Goal: Task Accomplishment & Management: Complete application form

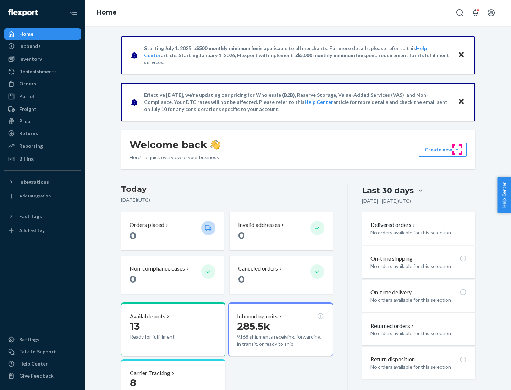
click at [457, 150] on button "Create new Create new inbound Create new order Create new product" at bounding box center [443, 150] width 48 height 14
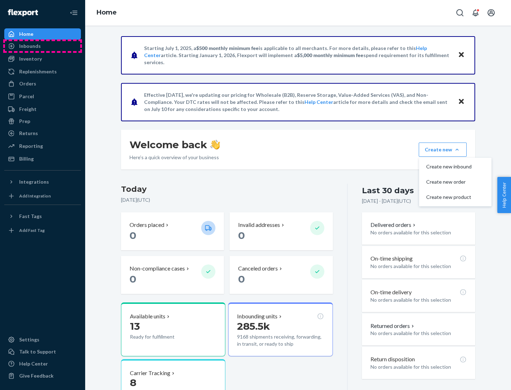
click at [43, 46] on div "Inbounds" at bounding box center [42, 46] width 75 height 10
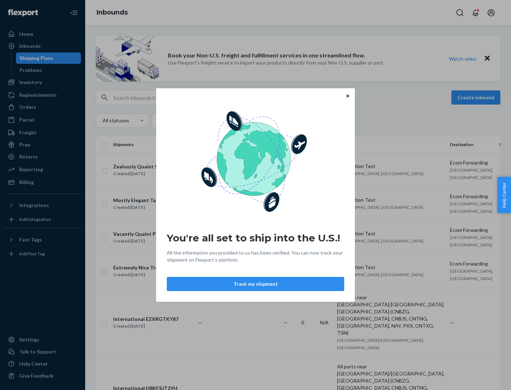
click at [256, 284] on button "Track my shipment" at bounding box center [255, 284] width 177 height 14
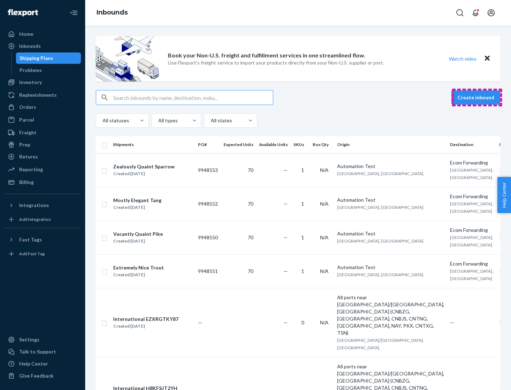
click at [477, 98] on button "Create inbound" at bounding box center [476, 98] width 49 height 14
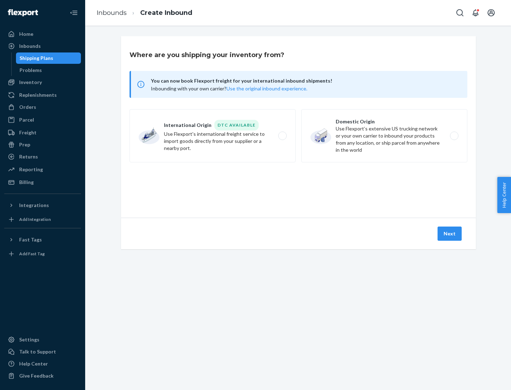
click at [213, 136] on label "International Origin DTC Available Use Flexport's international freight service…" at bounding box center [213, 135] width 166 height 53
click at [282, 136] on input "International Origin DTC Available Use Flexport's international freight service…" at bounding box center [284, 136] width 5 height 5
radio input "true"
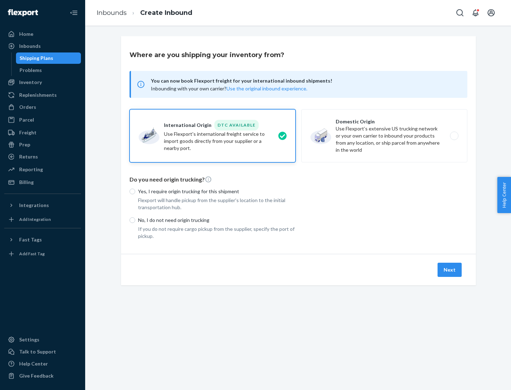
click at [217, 220] on p "No, I do not need origin trucking" at bounding box center [217, 220] width 158 height 7
click at [135, 220] on input "No, I do not need origin trucking" at bounding box center [133, 221] width 6 height 6
radio input "true"
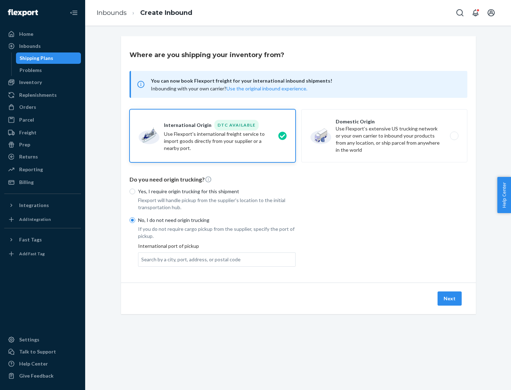
click at [189, 259] on div "Search by a city, port, address, or postal code" at bounding box center [190, 259] width 99 height 7
click at [142, 259] on input "Search by a city, port, address, or postal code" at bounding box center [141, 259] width 1 height 7
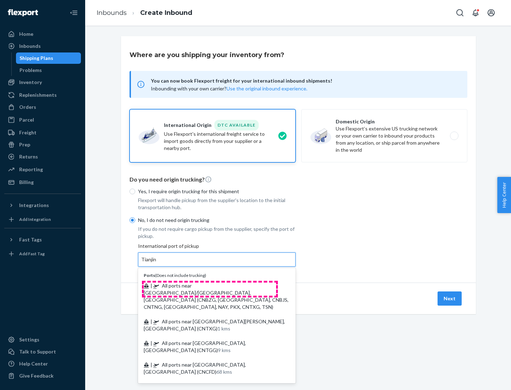
click at [210, 286] on span "| All ports near [GEOGRAPHIC_DATA]/[GEOGRAPHIC_DATA], [GEOGRAPHIC_DATA] (CNBZG,…" at bounding box center [216, 296] width 145 height 27
click at [157, 263] on input "Tianjin" at bounding box center [149, 259] width 16 height 7
type input "All ports near [GEOGRAPHIC_DATA]/[GEOGRAPHIC_DATA], [GEOGRAPHIC_DATA] (CNBZG, […"
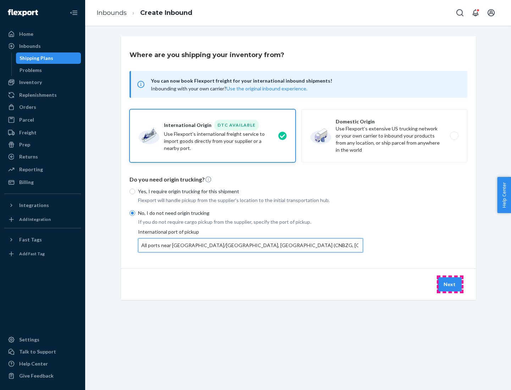
click at [450, 284] on button "Next" at bounding box center [450, 285] width 24 height 14
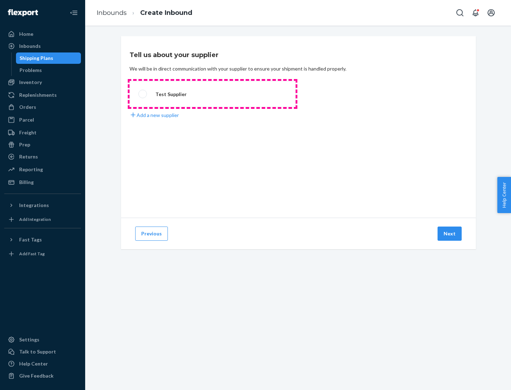
click at [213, 94] on label "Test Supplier" at bounding box center [213, 94] width 166 height 26
click at [143, 94] on input "Test Supplier" at bounding box center [140, 94] width 5 height 5
radio input "true"
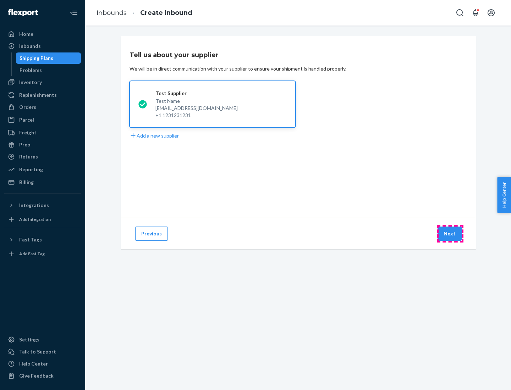
click at [450, 234] on button "Next" at bounding box center [450, 234] width 24 height 14
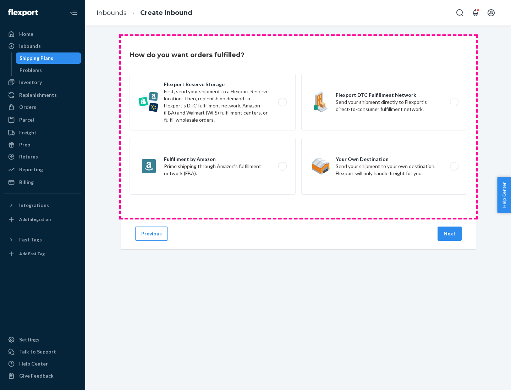
click at [299, 127] on div "Flexport Reserve Storage First, send your shipment to a Flexport Reserve locati…" at bounding box center [299, 135] width 338 height 123
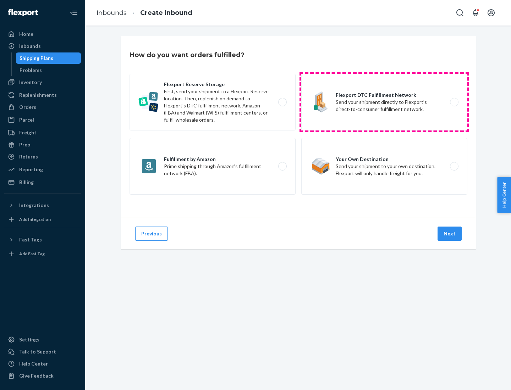
click at [384, 102] on label "Flexport DTC Fulfillment Network Send your shipment directly to Flexport’s dire…" at bounding box center [384, 102] width 166 height 57
click at [454, 102] on input "Flexport DTC Fulfillment Network Send your shipment directly to Flexport’s dire…" at bounding box center [456, 102] width 5 height 5
radio input "true"
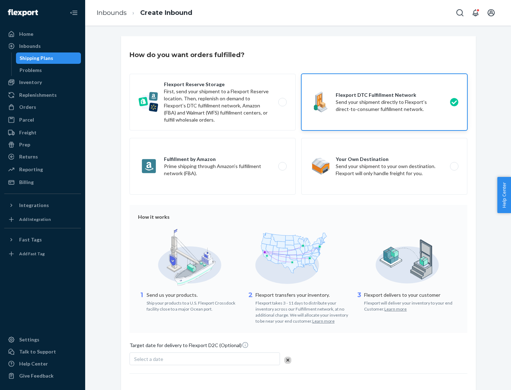
scroll to position [52, 0]
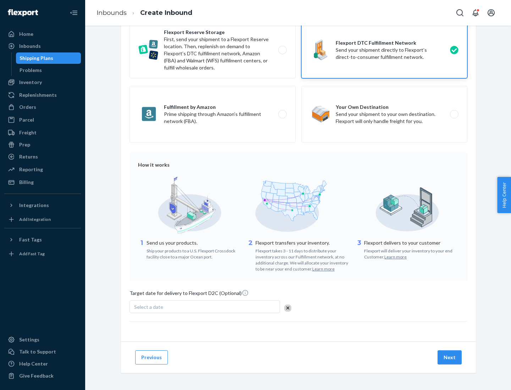
click at [450, 357] on button "Next" at bounding box center [450, 358] width 24 height 14
